Goal: Communication & Community: Answer question/provide support

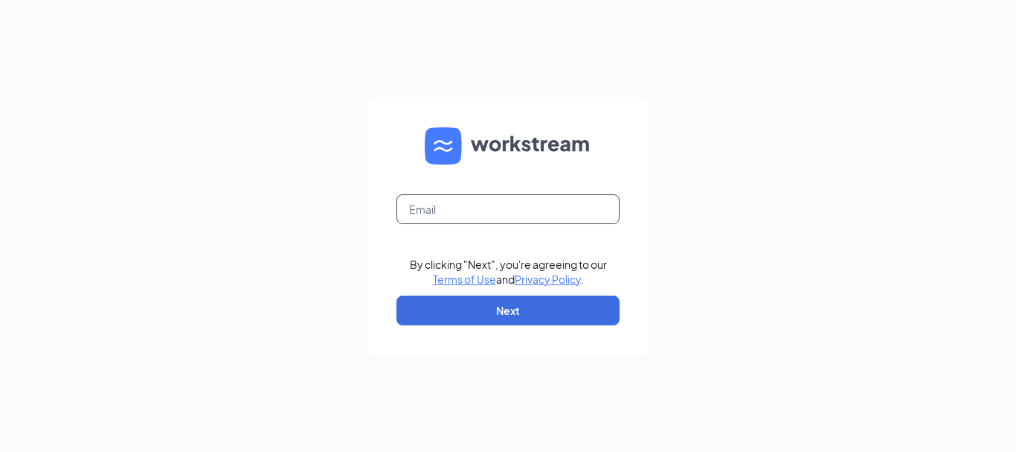
click at [479, 211] on input "text" at bounding box center [508, 209] width 223 height 30
type input "[EMAIL_ADDRESS][DOMAIN_NAME]"
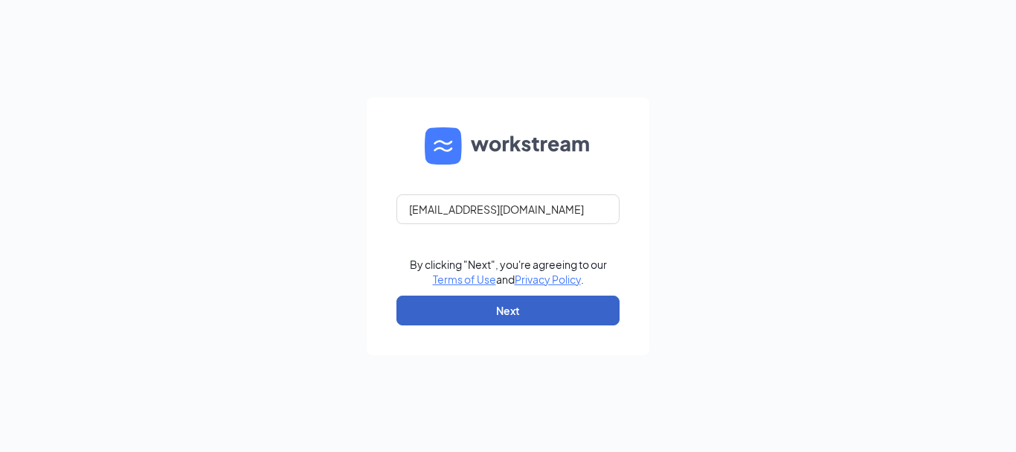
click at [490, 312] on button "Next" at bounding box center [508, 310] width 223 height 30
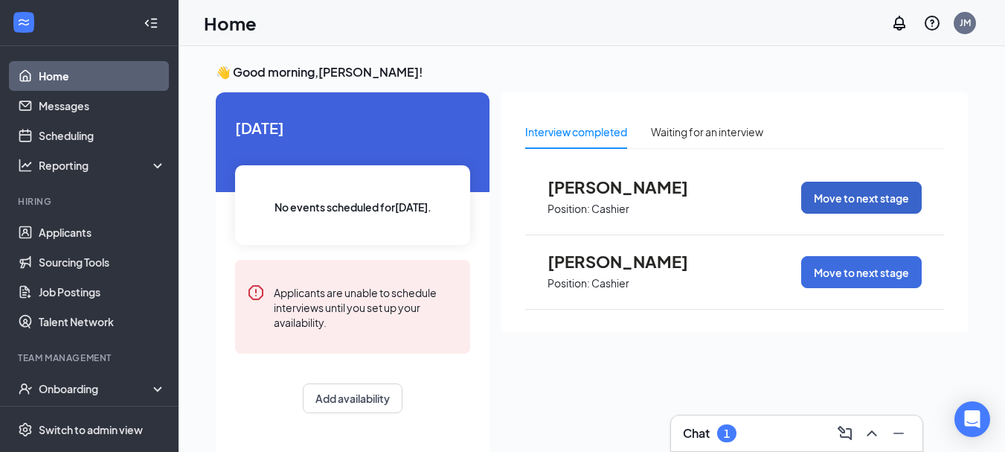
click at [858, 197] on button "Move to next stage" at bounding box center [861, 198] width 121 height 32
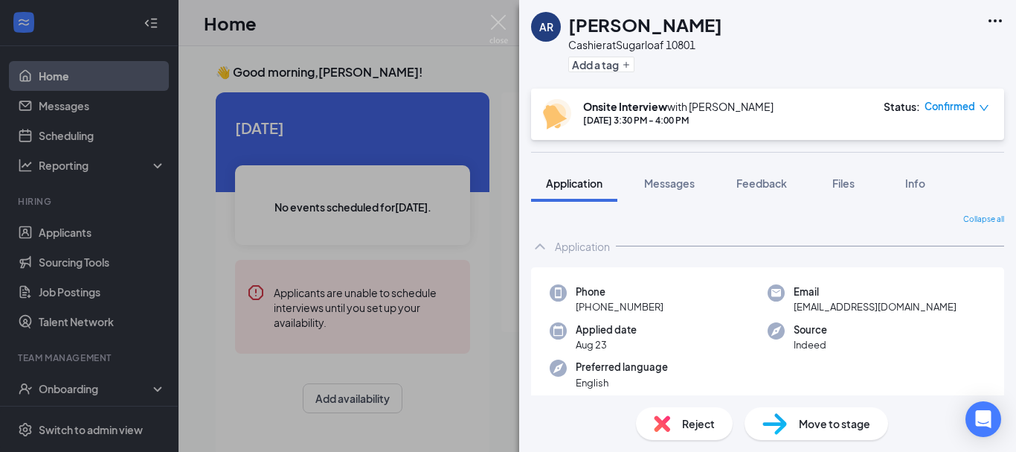
click at [679, 429] on div "Reject" at bounding box center [684, 423] width 97 height 33
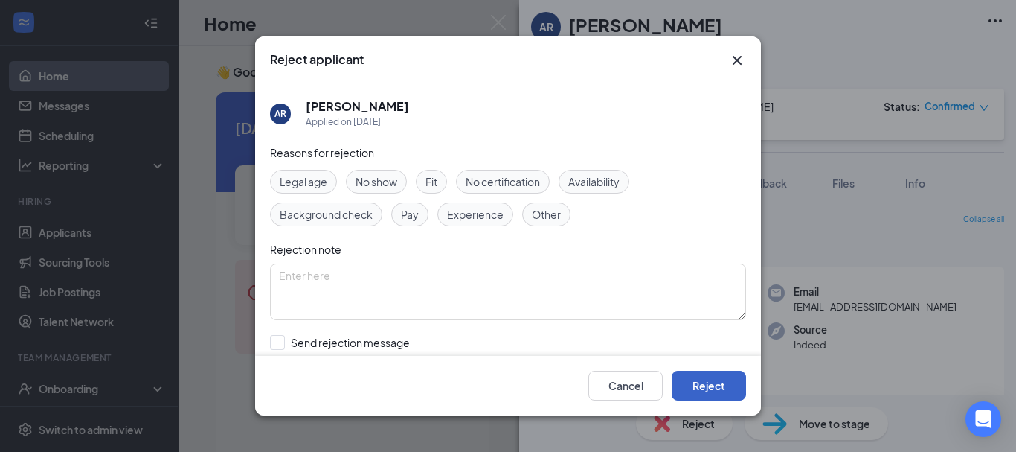
click at [713, 383] on button "Reject" at bounding box center [709, 385] width 74 height 30
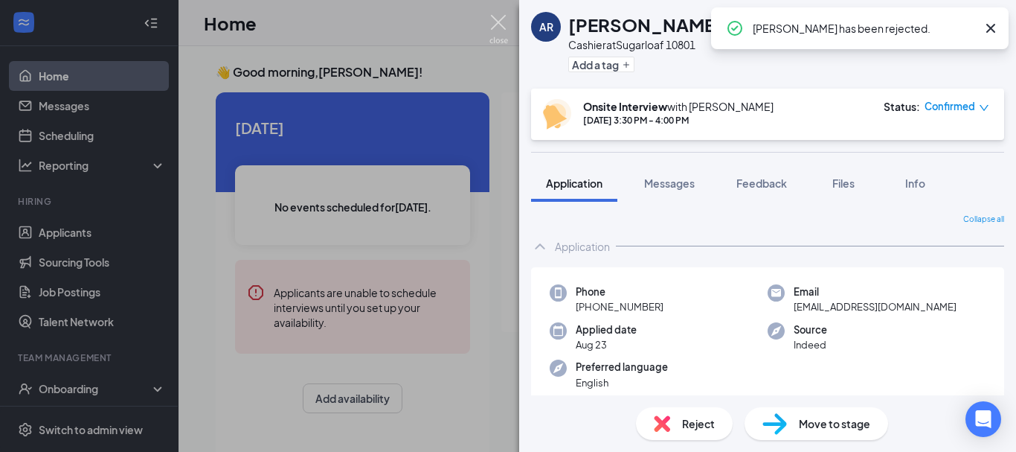
click at [499, 22] on img at bounding box center [499, 29] width 19 height 29
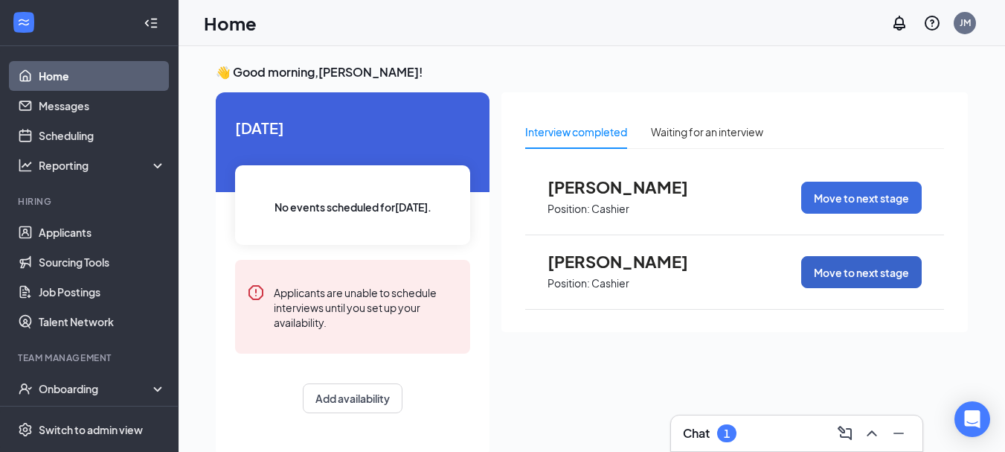
click at [847, 279] on button "Move to next stage" at bounding box center [861, 272] width 121 height 32
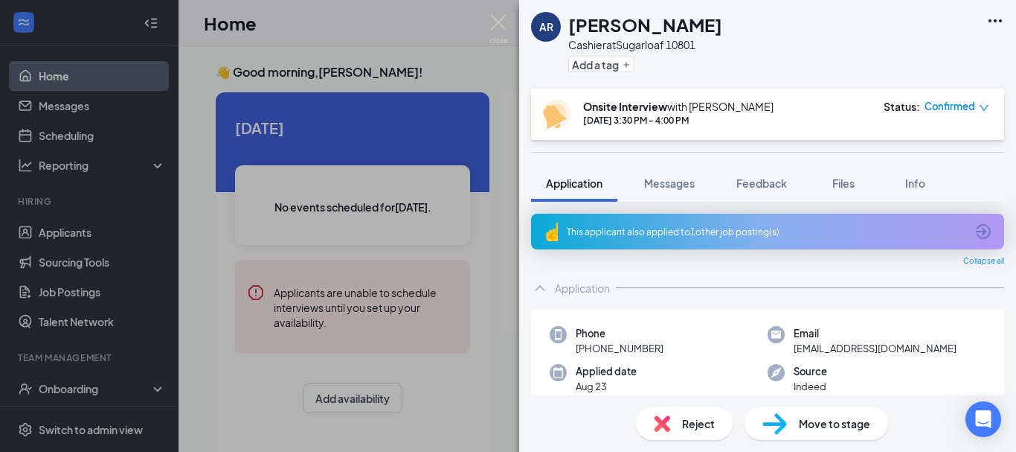
click at [674, 429] on div "Reject" at bounding box center [684, 423] width 97 height 33
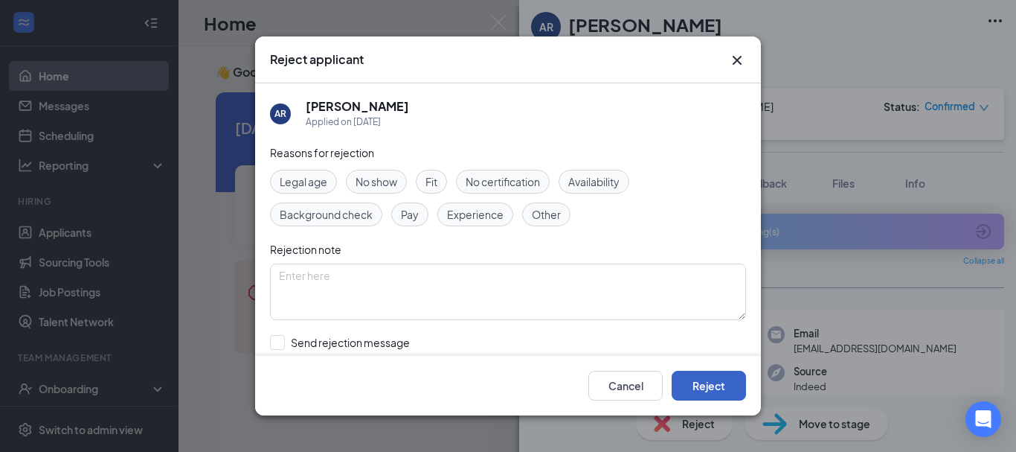
click at [706, 386] on button "Reject" at bounding box center [709, 385] width 74 height 30
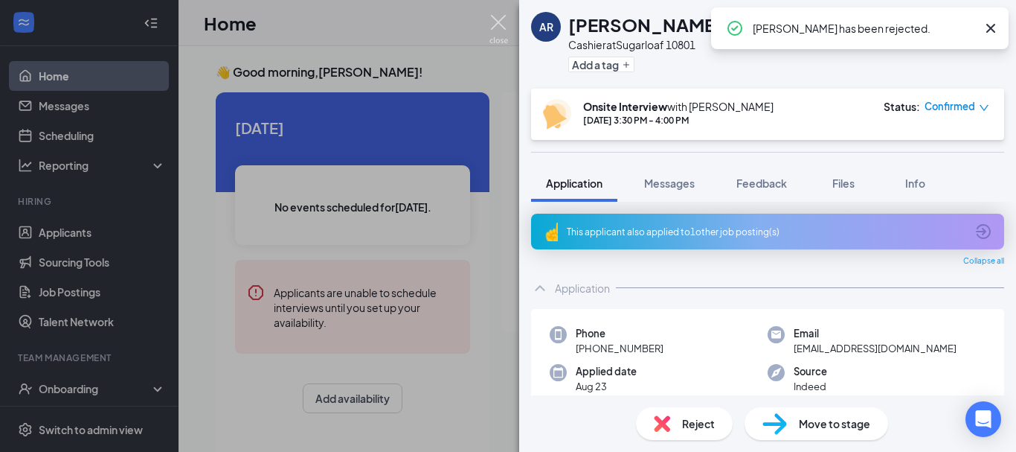
click at [491, 21] on img at bounding box center [499, 29] width 19 height 29
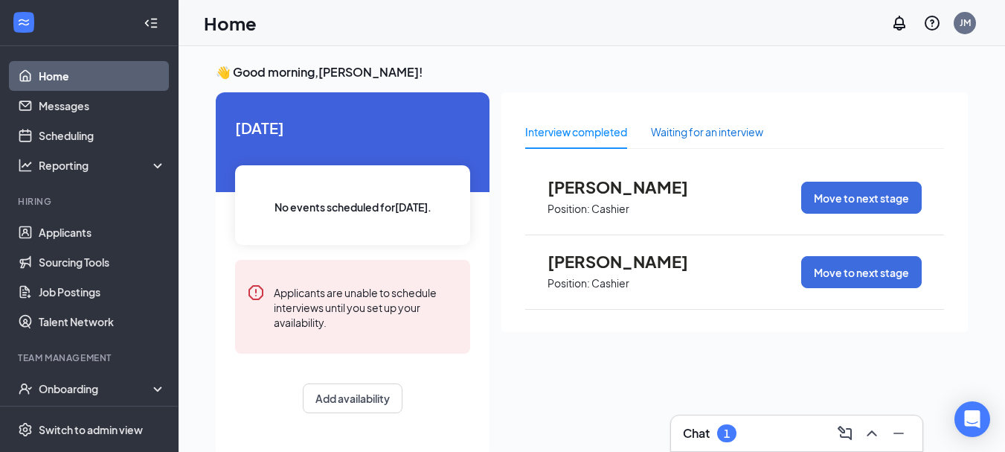
click at [710, 126] on div "Waiting for an interview" at bounding box center [707, 131] width 112 height 16
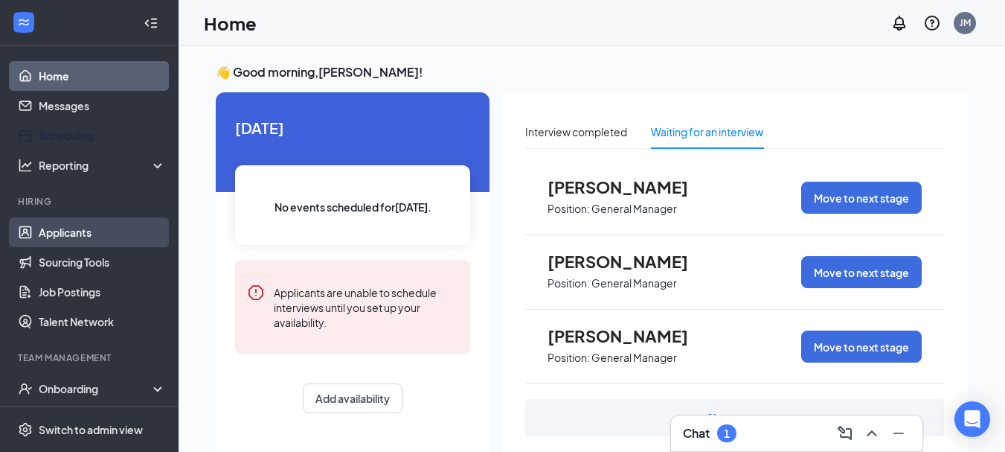
click at [74, 234] on link "Applicants" at bounding box center [102, 232] width 127 height 30
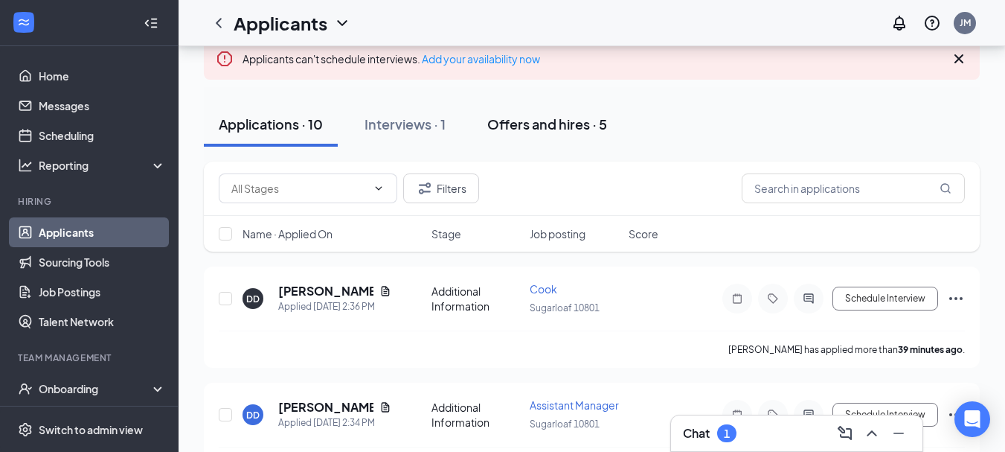
scroll to position [74, 0]
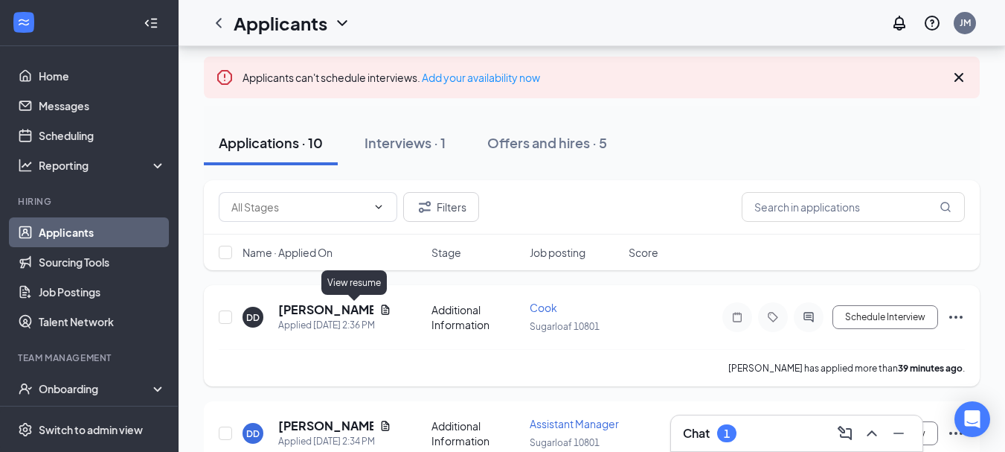
click at [381, 309] on icon "Document" at bounding box center [385, 309] width 8 height 10
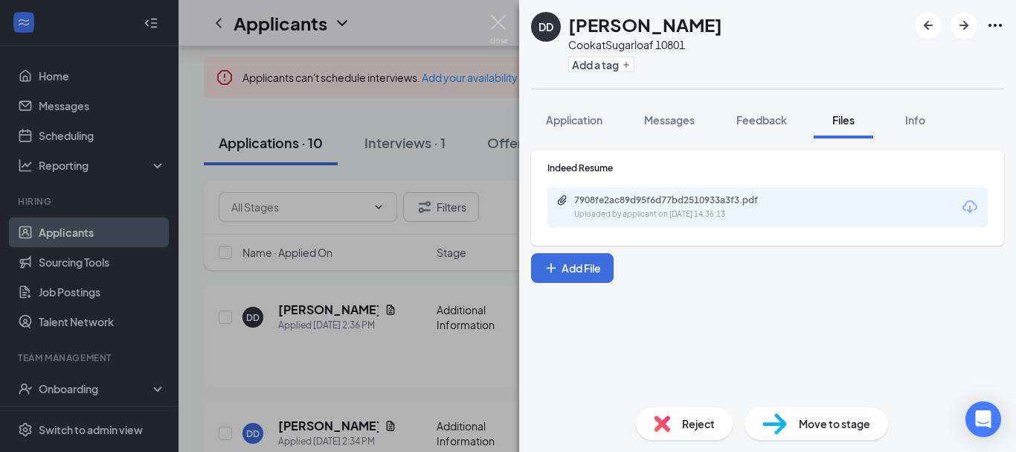
click at [965, 211] on icon "Download" at bounding box center [970, 206] width 15 height 13
click at [498, 22] on img at bounding box center [499, 29] width 19 height 29
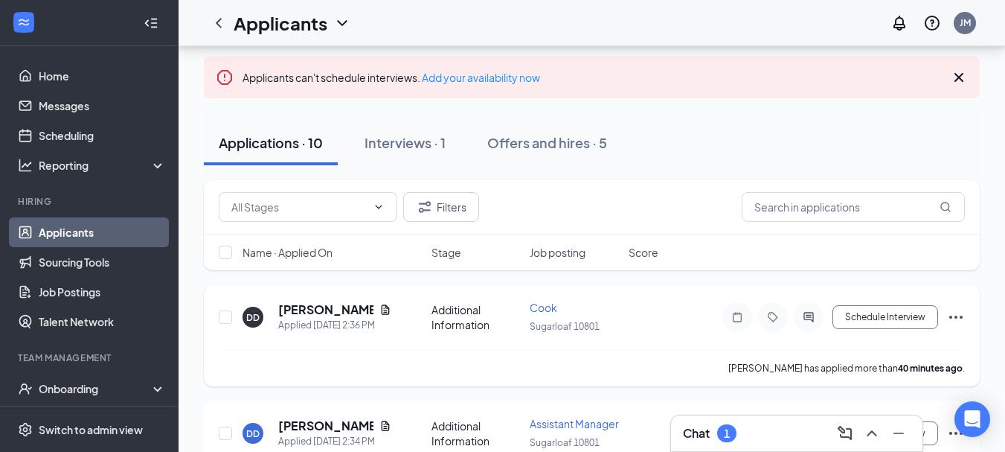
click at [956, 316] on icon "Ellipses" at bounding box center [955, 316] width 13 height 3
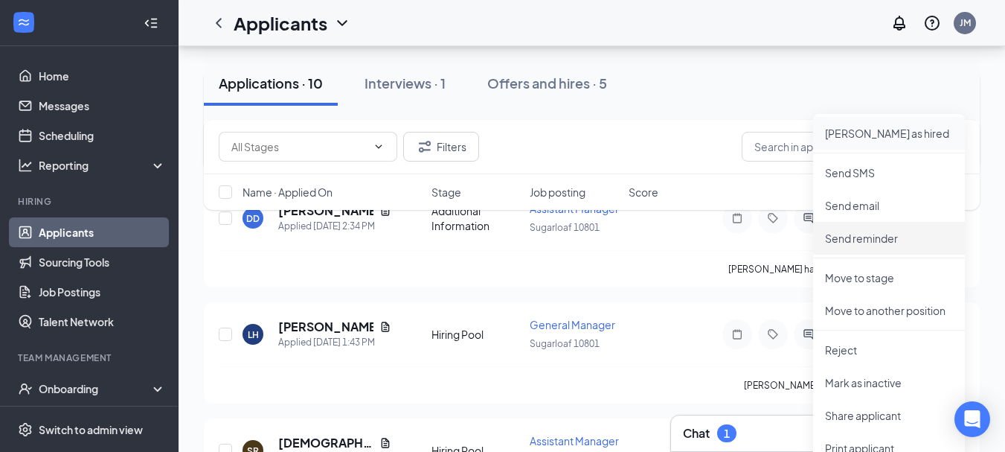
scroll to position [372, 0]
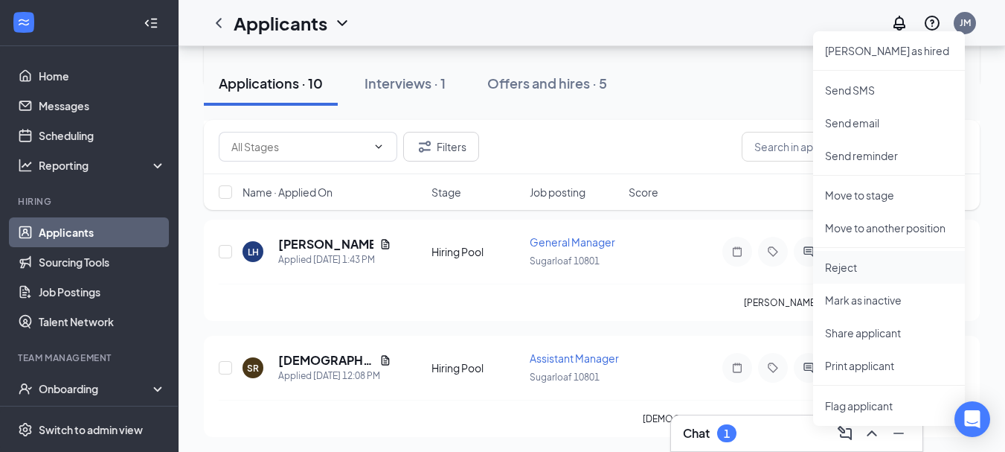
click at [853, 263] on p "Reject" at bounding box center [889, 267] width 128 height 15
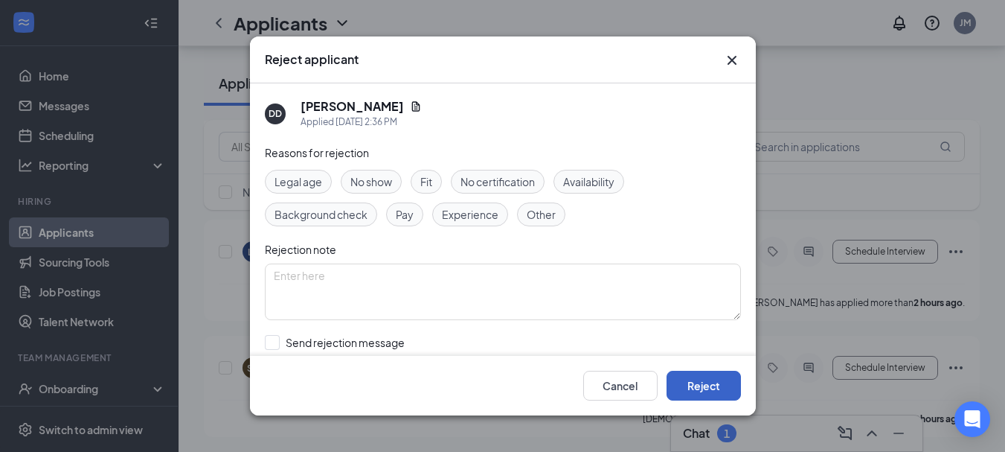
click at [694, 380] on button "Reject" at bounding box center [704, 385] width 74 height 30
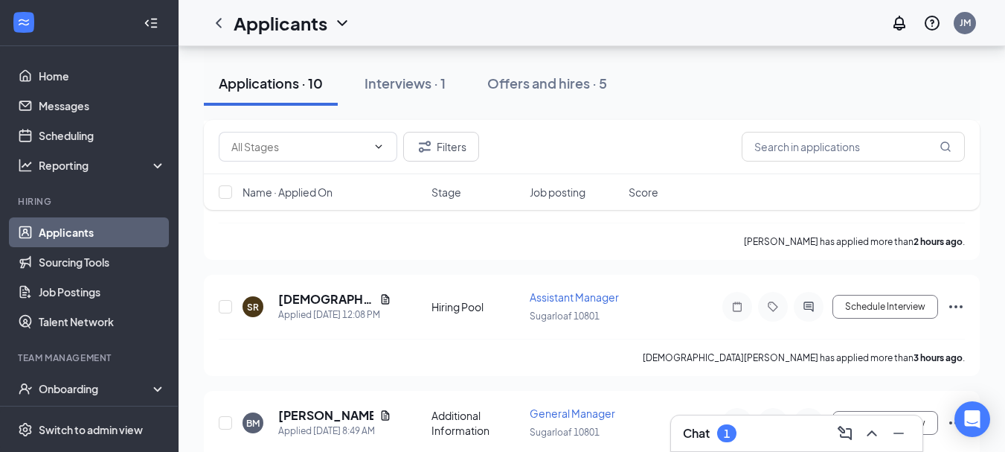
scroll to position [521, 0]
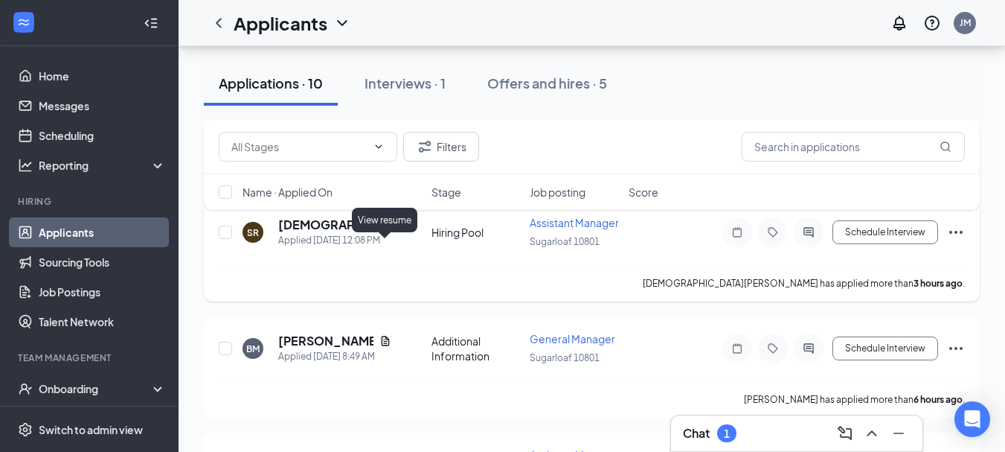
click at [381, 231] on icon "Document" at bounding box center [385, 225] width 12 height 12
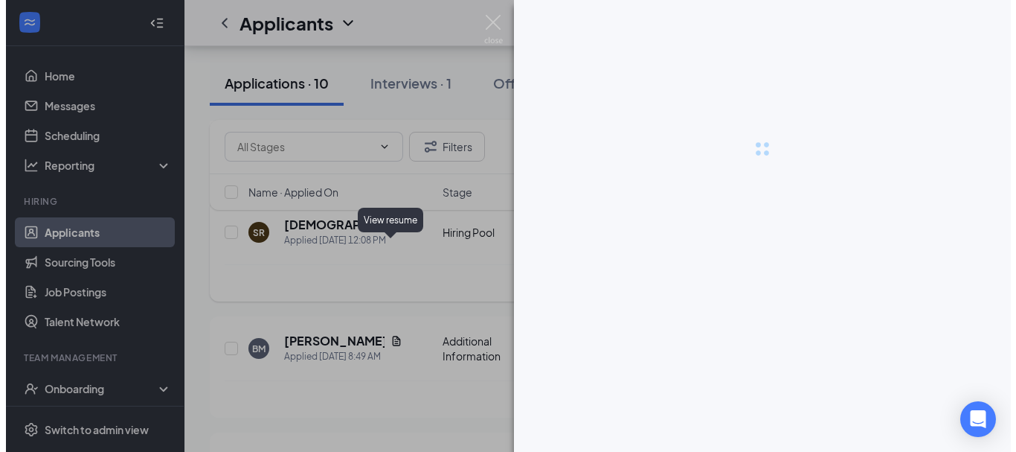
scroll to position [513, 0]
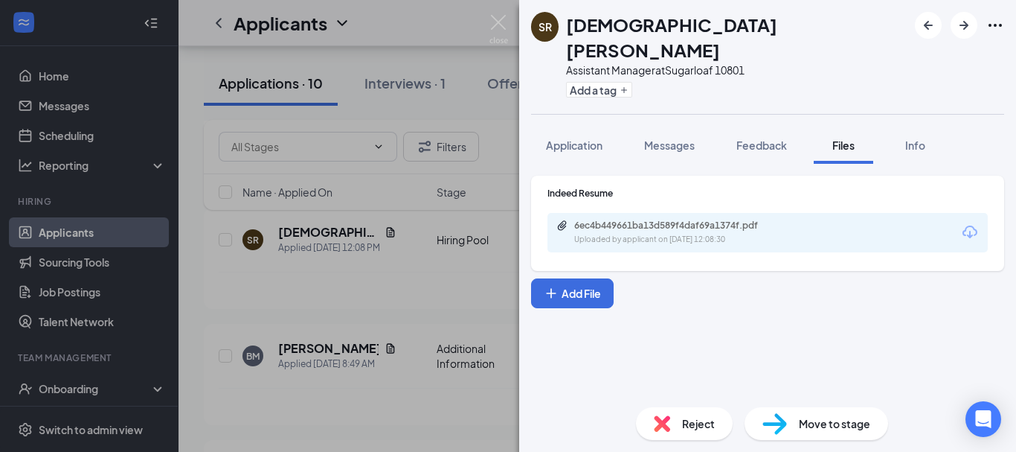
click at [971, 225] on icon "Download" at bounding box center [970, 231] width 15 height 13
click at [664, 429] on img at bounding box center [662, 423] width 16 height 16
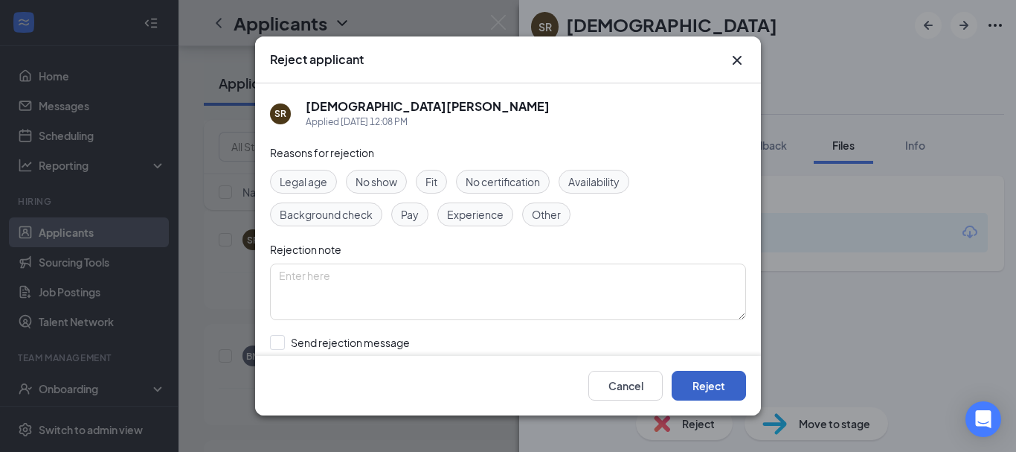
click at [705, 386] on button "Reject" at bounding box center [709, 385] width 74 height 30
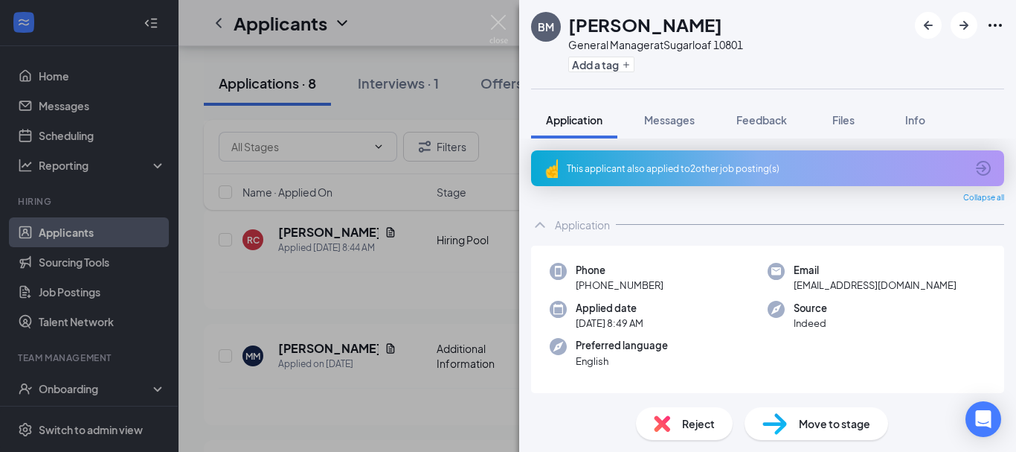
scroll to position [74, 0]
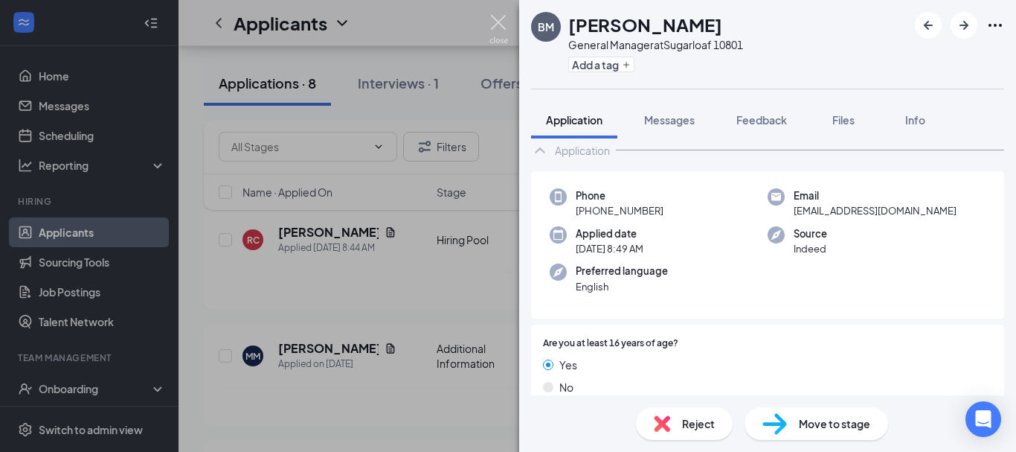
click at [502, 25] on img at bounding box center [499, 29] width 19 height 29
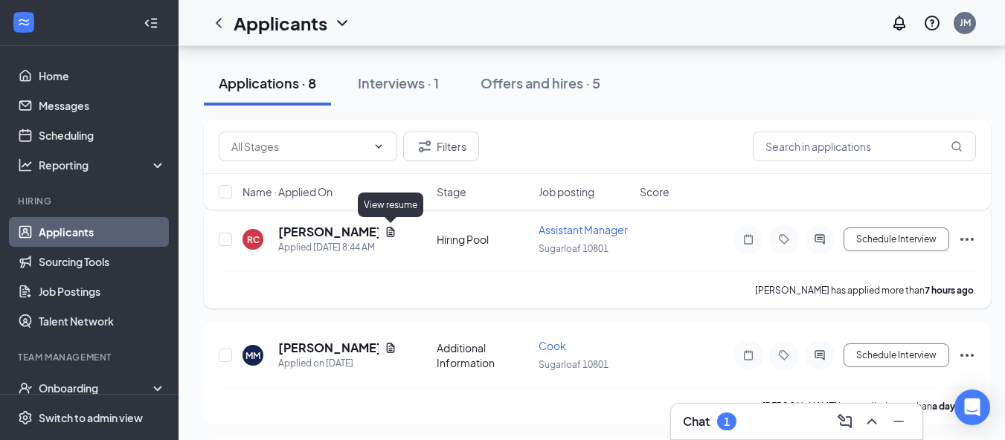
click at [390, 229] on icon "Document" at bounding box center [391, 232] width 12 height 12
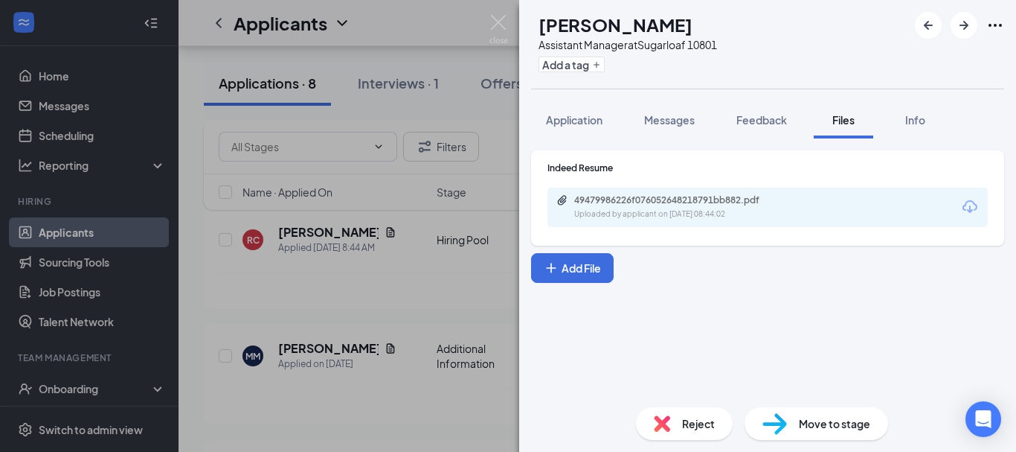
click at [972, 205] on icon "Download" at bounding box center [970, 207] width 18 height 18
click at [671, 420] on div "Reject" at bounding box center [684, 423] width 97 height 33
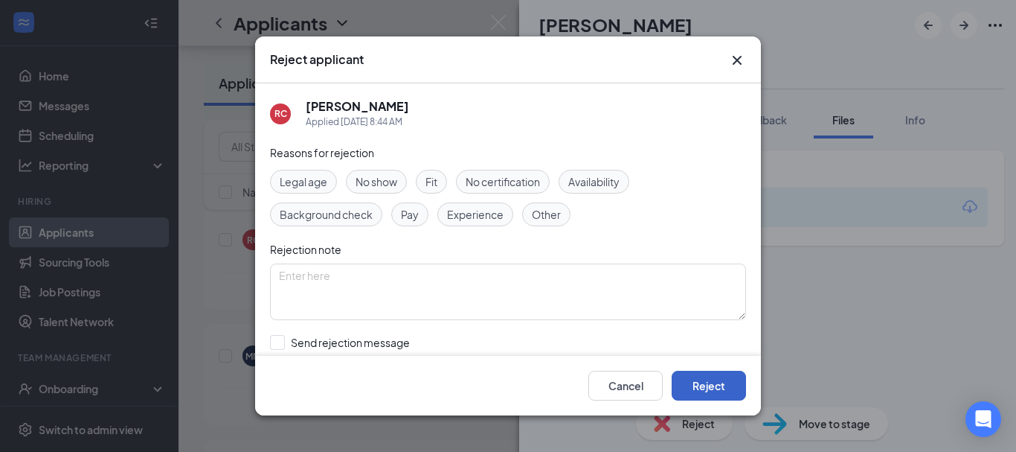
click at [703, 389] on button "Reject" at bounding box center [709, 385] width 74 height 30
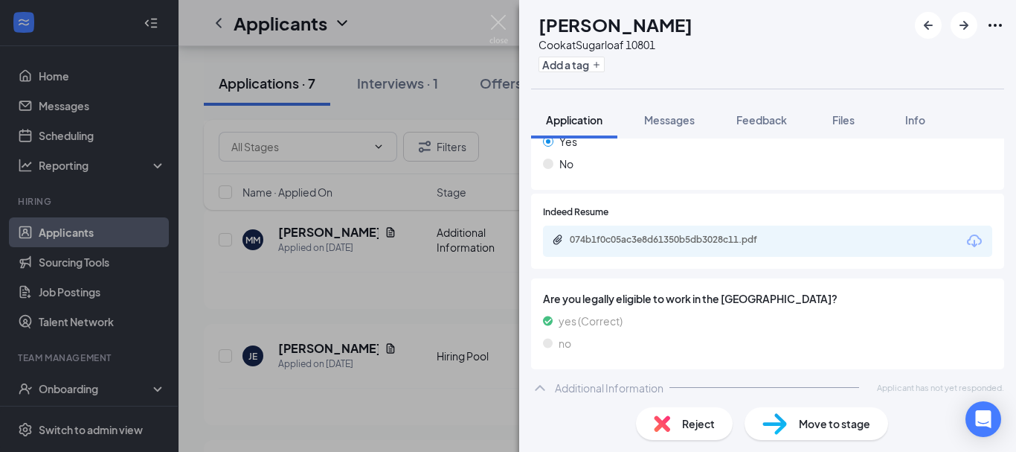
scroll to position [263, 0]
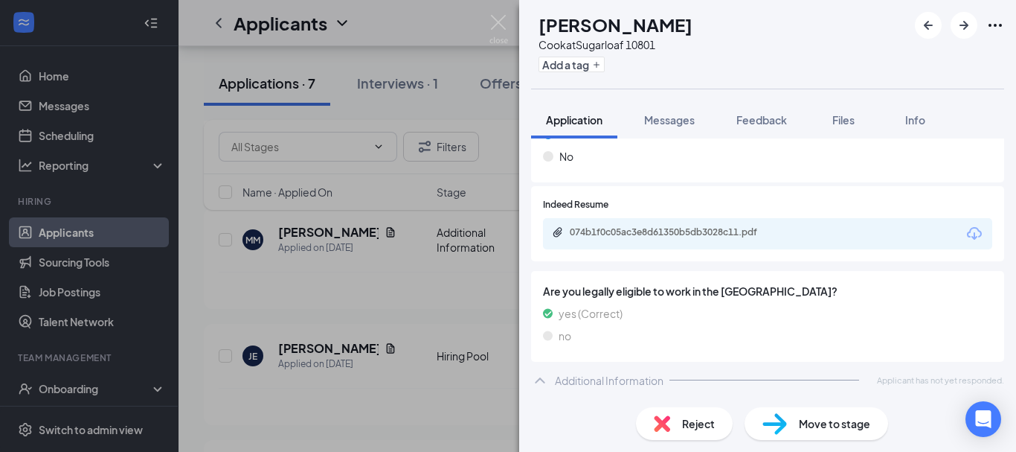
click at [966, 234] on icon "Download" at bounding box center [975, 234] width 18 height 18
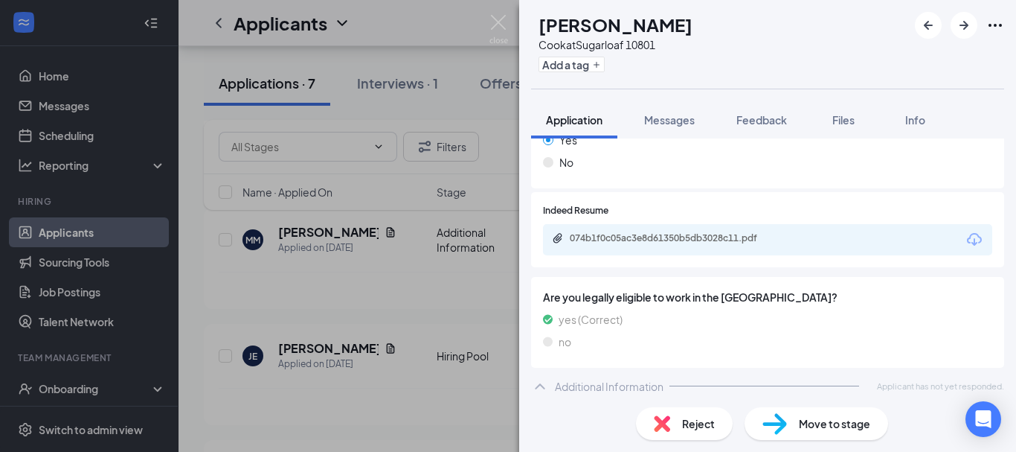
click at [682, 422] on span "Reject" at bounding box center [698, 423] width 33 height 16
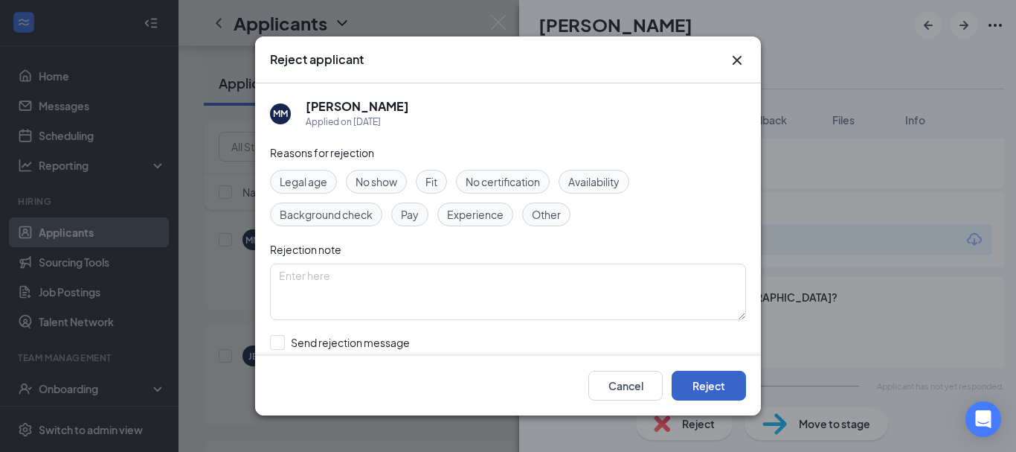
click at [695, 388] on button "Reject" at bounding box center [709, 385] width 74 height 30
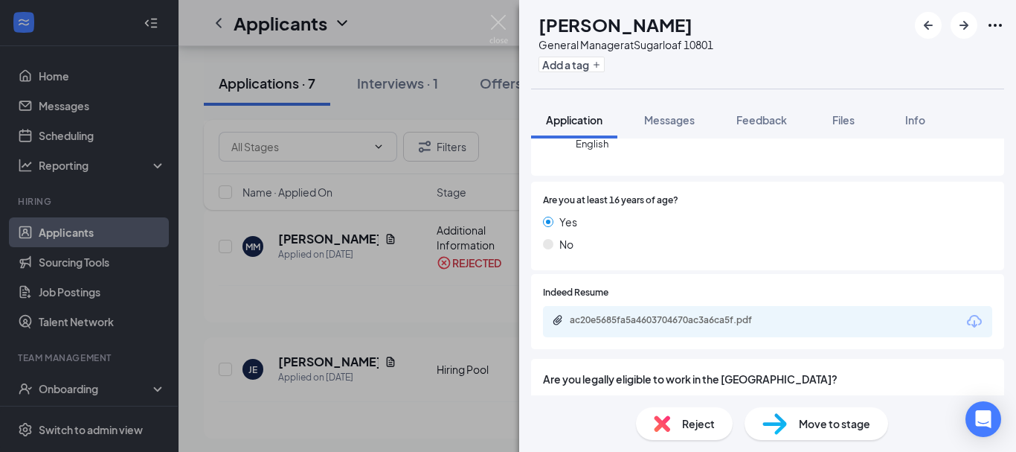
scroll to position [223, 0]
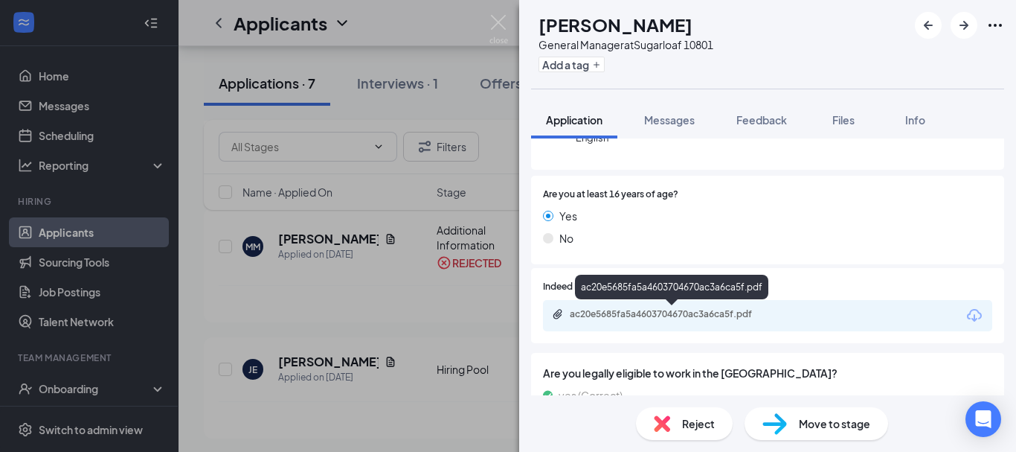
click at [966, 316] on icon "Download" at bounding box center [975, 316] width 18 height 18
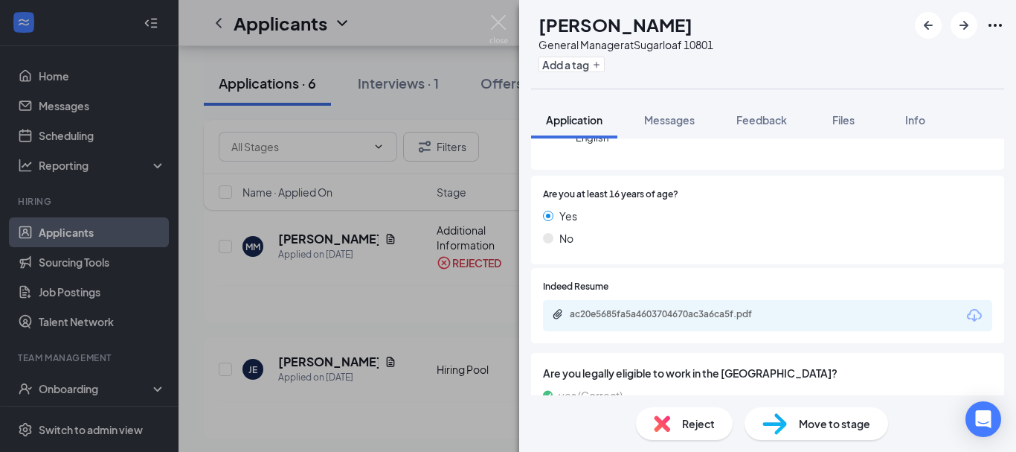
click at [673, 426] on div "Reject" at bounding box center [684, 423] width 97 height 33
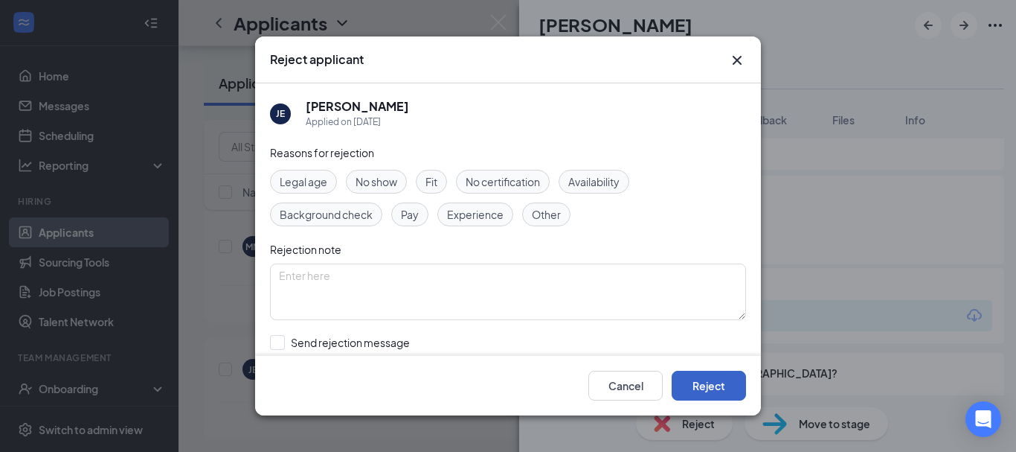
click at [710, 388] on button "Reject" at bounding box center [709, 385] width 74 height 30
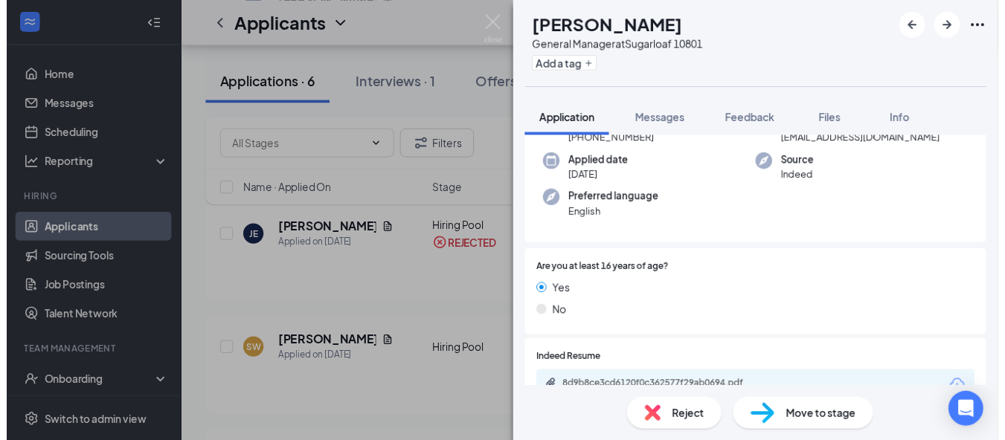
scroll to position [149, 0]
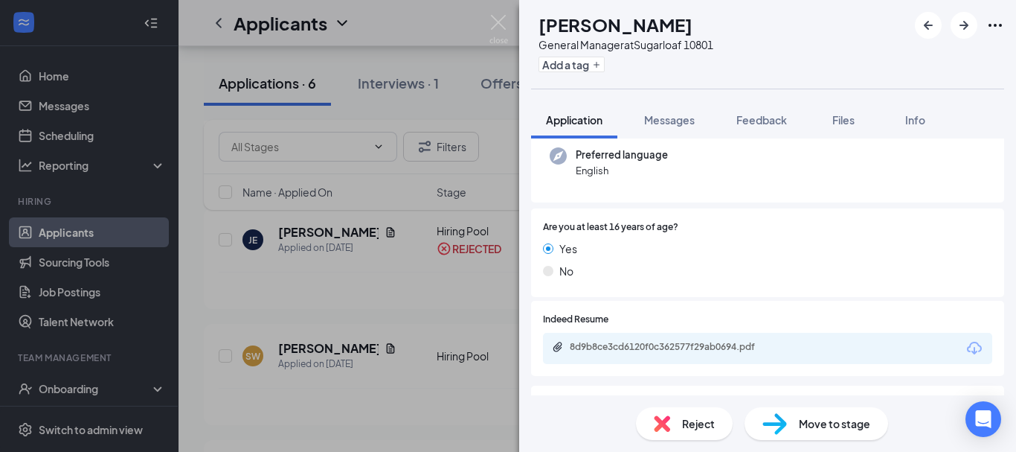
click at [966, 347] on icon "Download" at bounding box center [975, 348] width 18 height 18
click at [499, 20] on img at bounding box center [499, 29] width 19 height 29
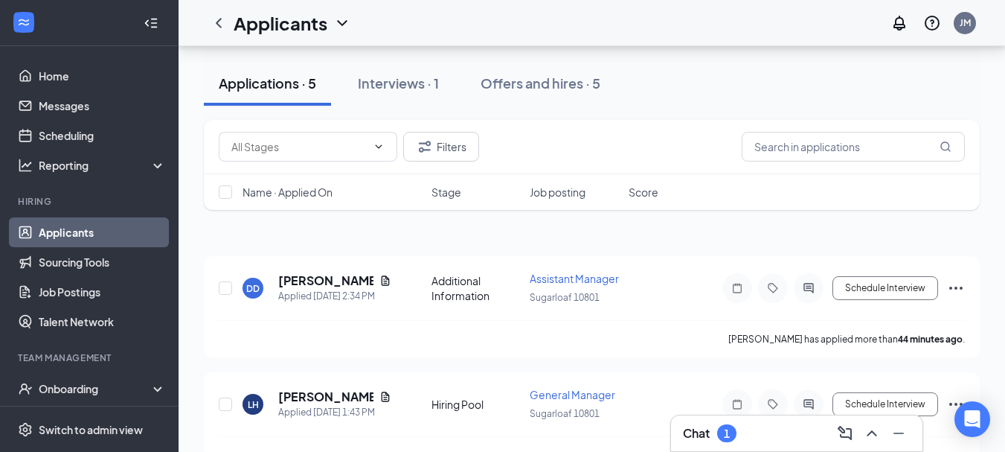
scroll to position [74, 0]
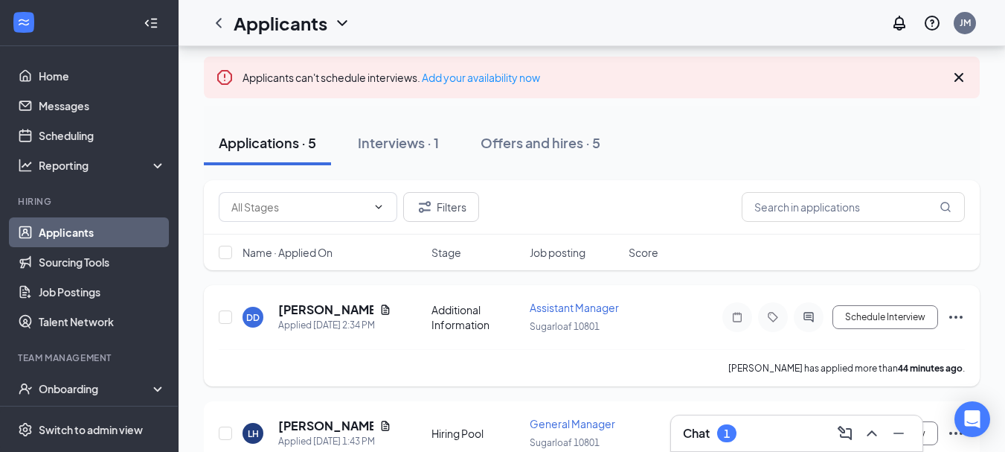
click at [955, 318] on icon "Ellipses" at bounding box center [955, 316] width 13 height 3
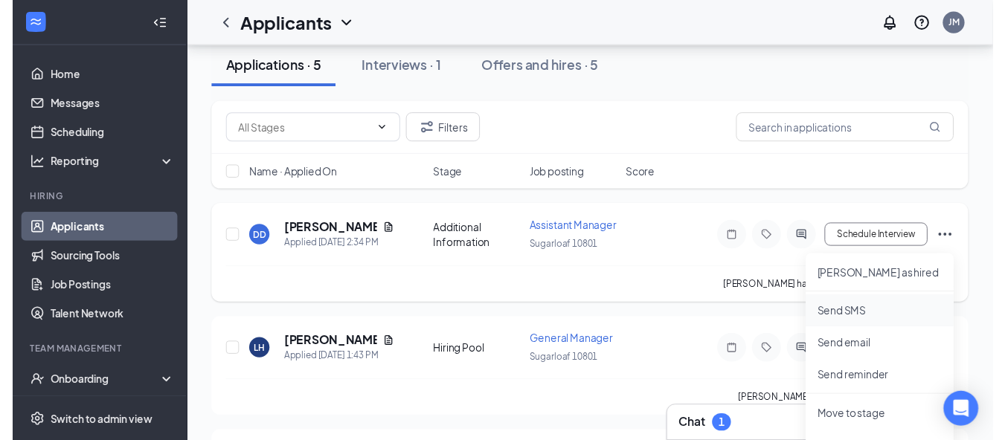
scroll to position [223, 0]
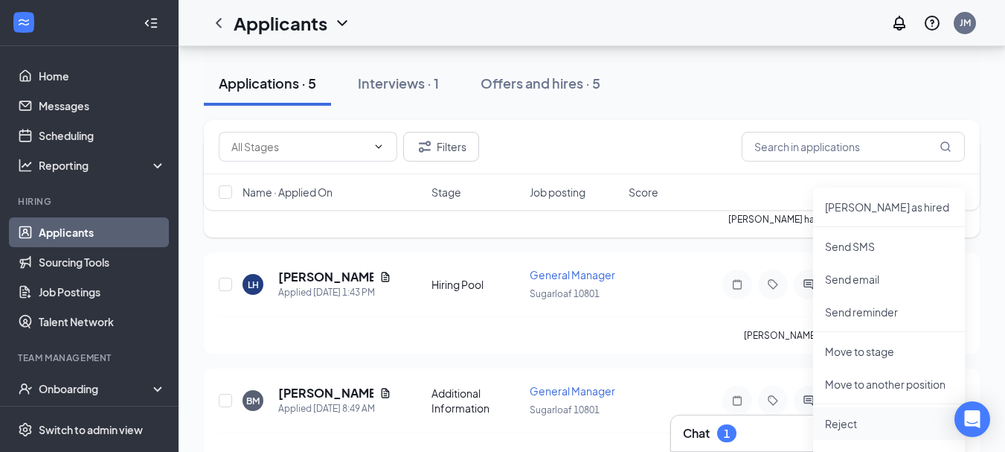
click at [845, 422] on p "Reject" at bounding box center [889, 423] width 128 height 15
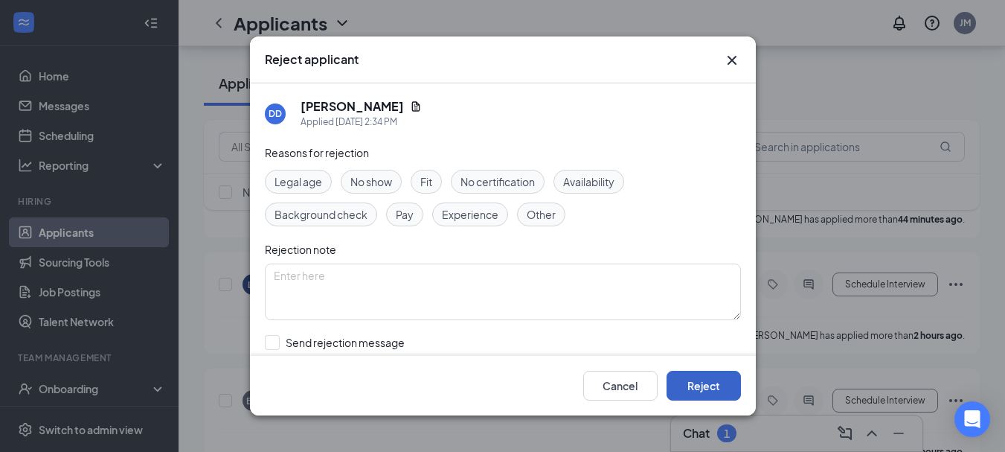
click at [685, 387] on button "Reject" at bounding box center [704, 385] width 74 height 30
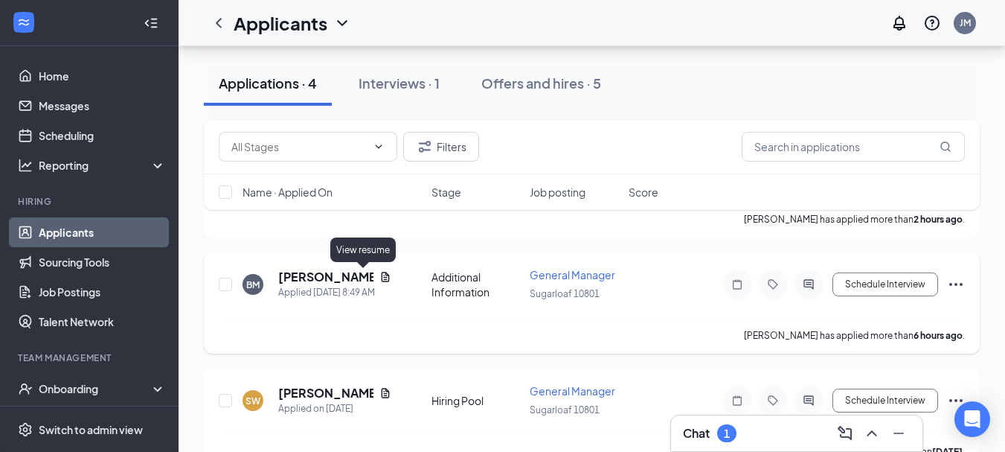
click at [381, 277] on icon "Document" at bounding box center [385, 277] width 8 height 10
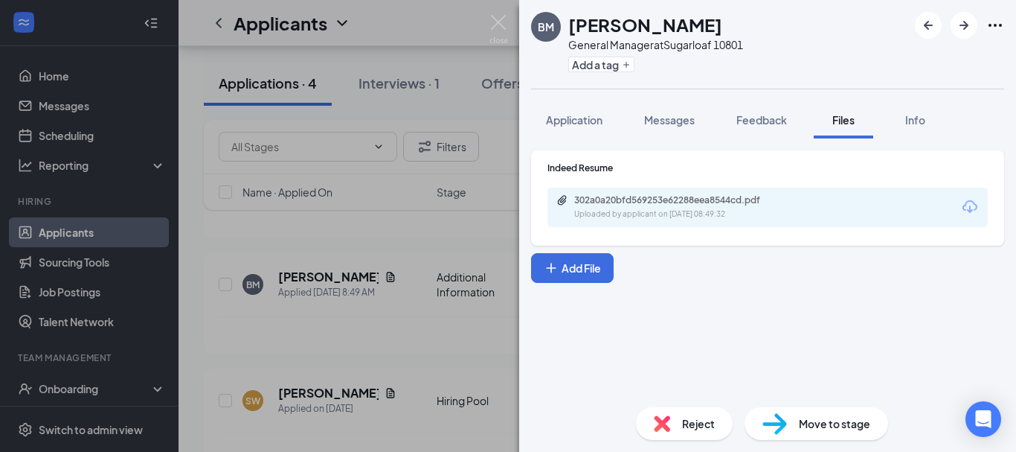
click at [969, 210] on icon "Download" at bounding box center [970, 206] width 15 height 13
click at [499, 28] on img at bounding box center [499, 29] width 19 height 29
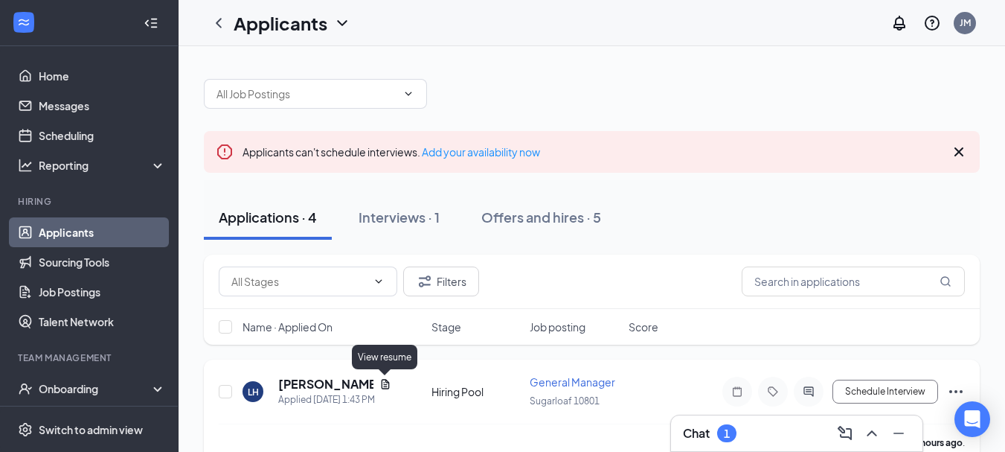
click at [389, 383] on icon "Document" at bounding box center [385, 384] width 12 height 12
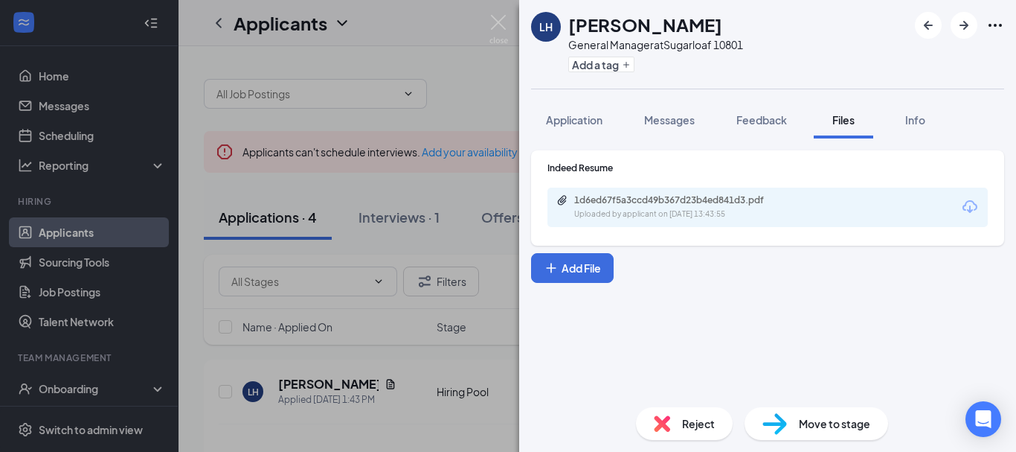
click at [967, 213] on icon "Download" at bounding box center [970, 207] width 18 height 18
click at [496, 19] on img at bounding box center [499, 29] width 19 height 29
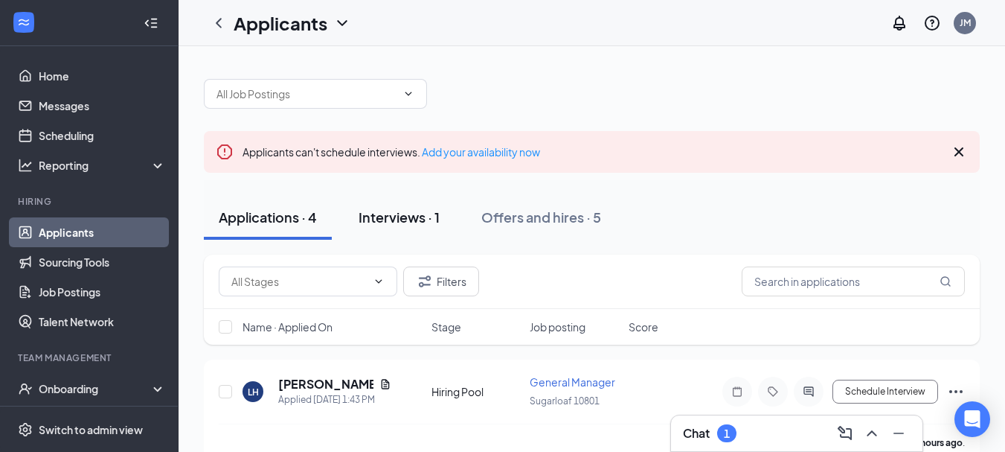
click at [408, 219] on div "Interviews · 1" at bounding box center [399, 217] width 81 height 19
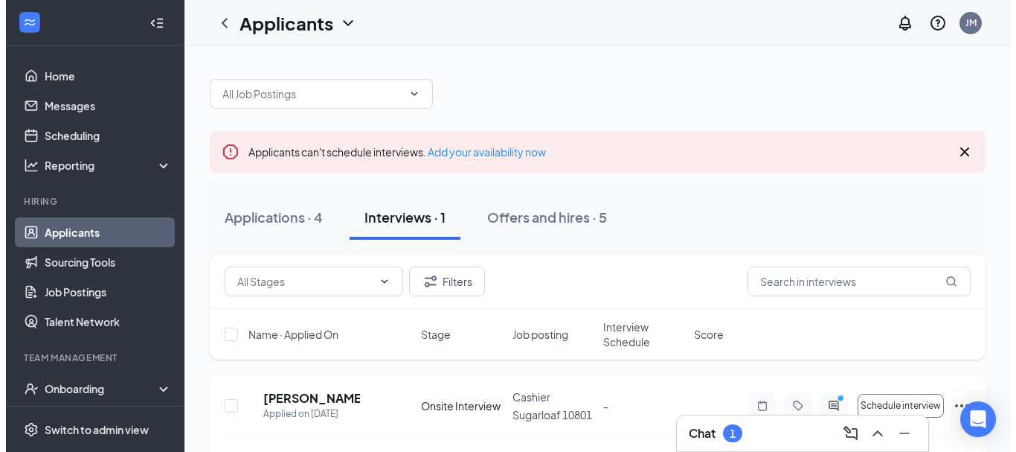
scroll to position [39, 0]
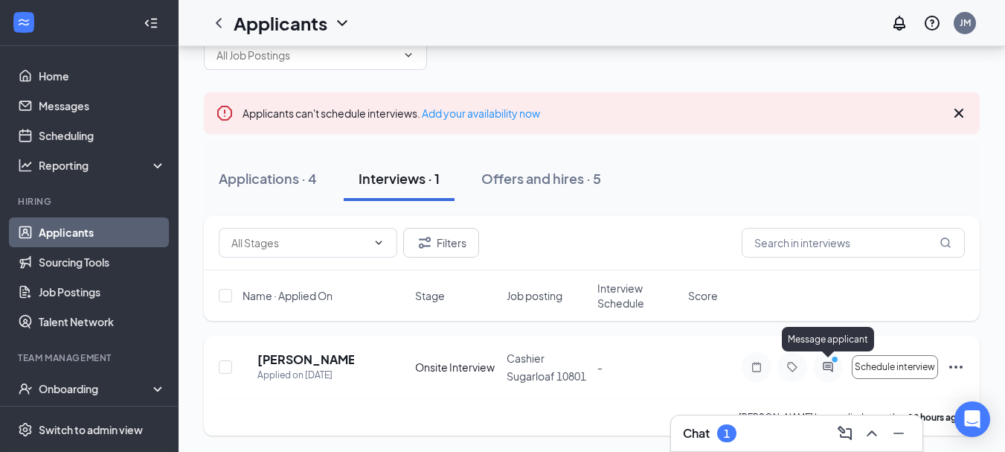
click at [826, 368] on icon "ActiveChat" at bounding box center [828, 367] width 18 height 12
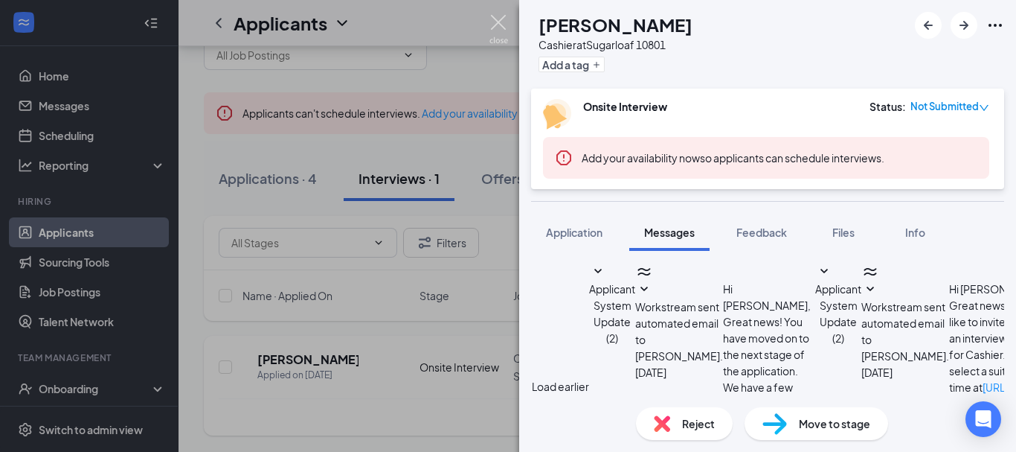
click at [498, 20] on img at bounding box center [499, 29] width 19 height 29
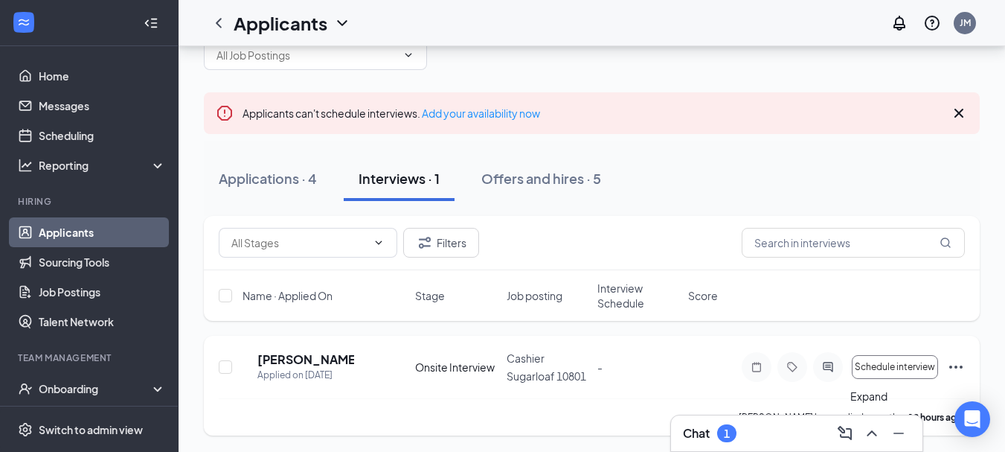
click at [870, 434] on icon "ChevronUp" at bounding box center [872, 433] width 10 height 6
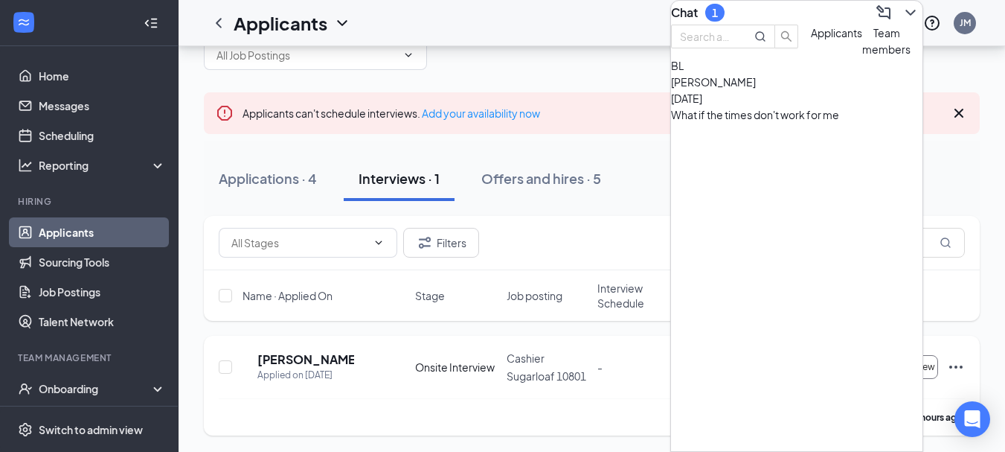
click at [783, 123] on div "Bethel Lopez Aug 25 What if the times don't work for me" at bounding box center [796, 98] width 251 height 49
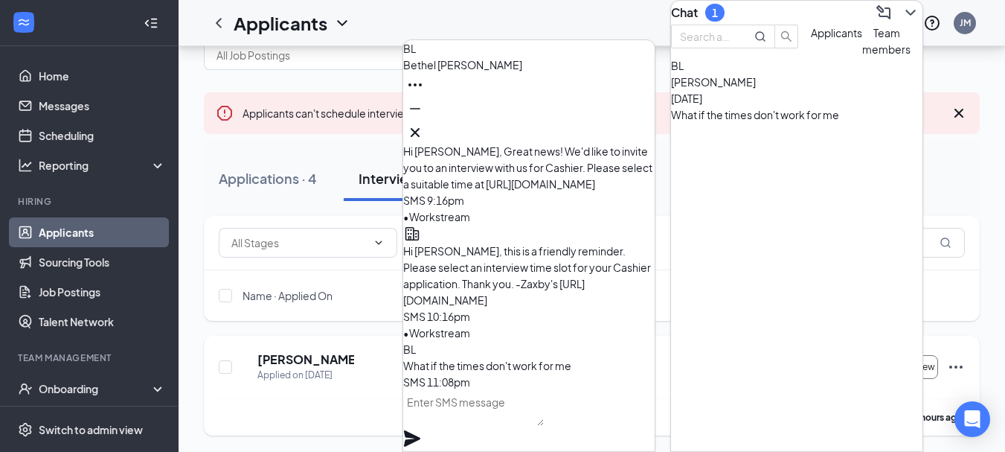
click at [476, 421] on textarea at bounding box center [473, 408] width 141 height 36
type textarea "u"
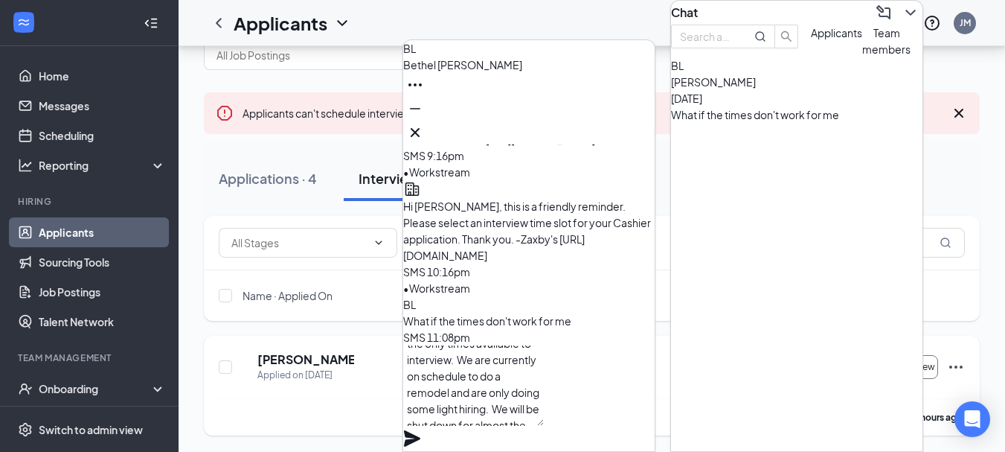
scroll to position [45, 0]
type textarea "Unfortunatley those are the only times available to interview. We are currently…"
click at [420, 430] on icon "Plane" at bounding box center [412, 438] width 16 height 16
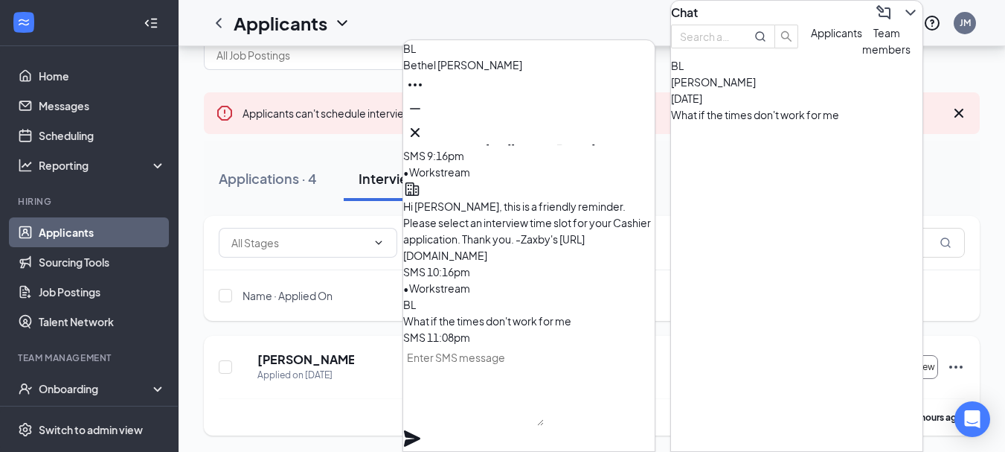
scroll to position [0, 0]
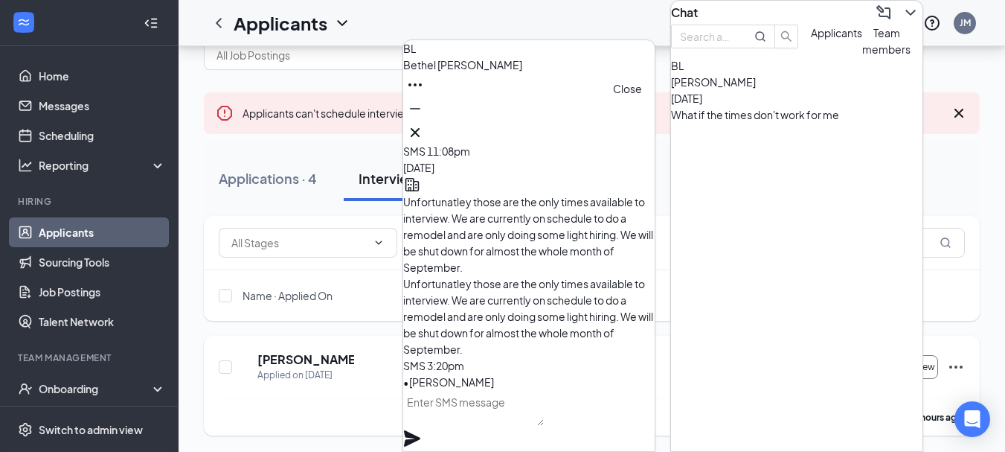
click at [424, 130] on icon "Cross" at bounding box center [415, 132] width 18 height 18
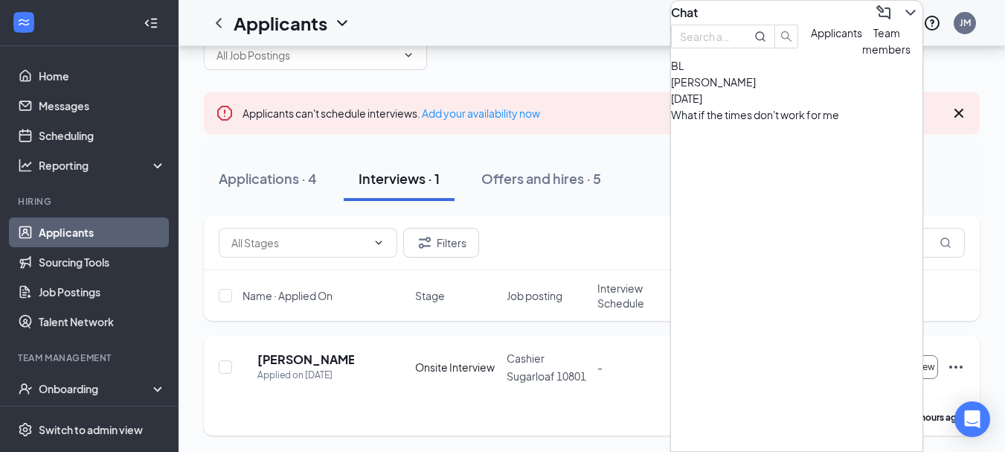
click at [902, 22] on icon "ChevronDown" at bounding box center [911, 13] width 18 height 18
